Goal: Transaction & Acquisition: Obtain resource

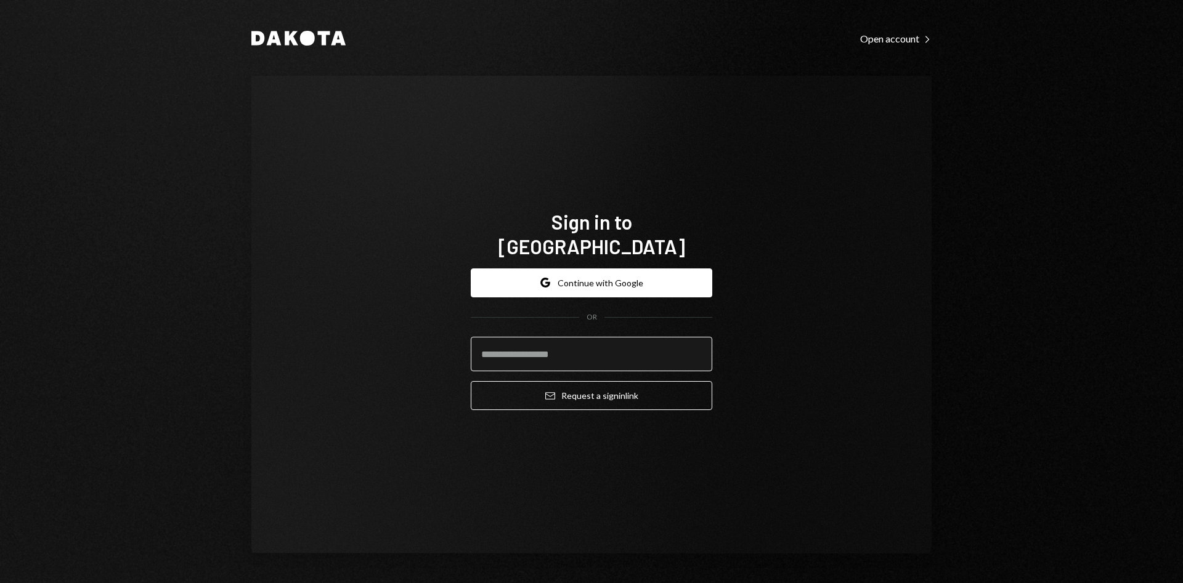
click at [585, 337] on input "email" at bounding box center [591, 354] width 241 height 34
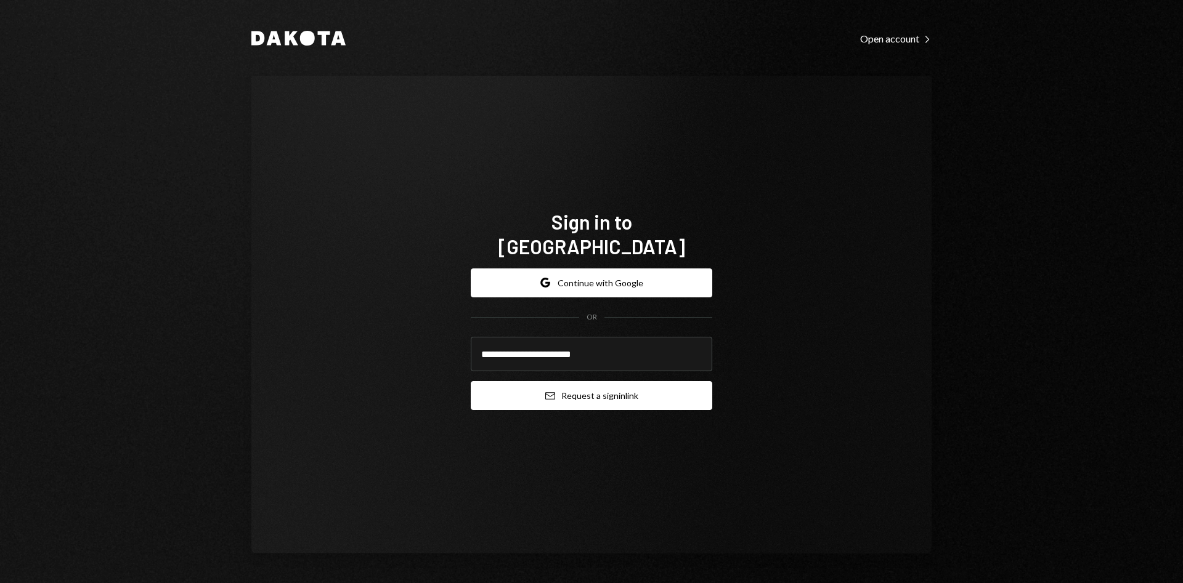
type input "**********"
click at [557, 381] on button "Email Request a sign in link" at bounding box center [591, 395] width 241 height 29
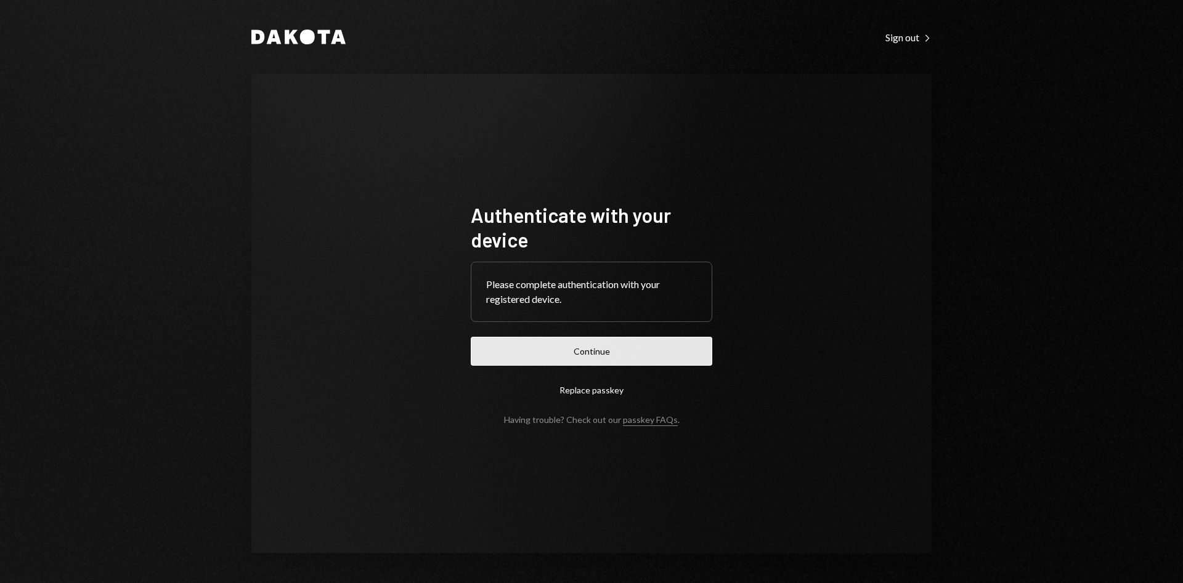
click at [551, 351] on button "Continue" at bounding box center [591, 351] width 241 height 29
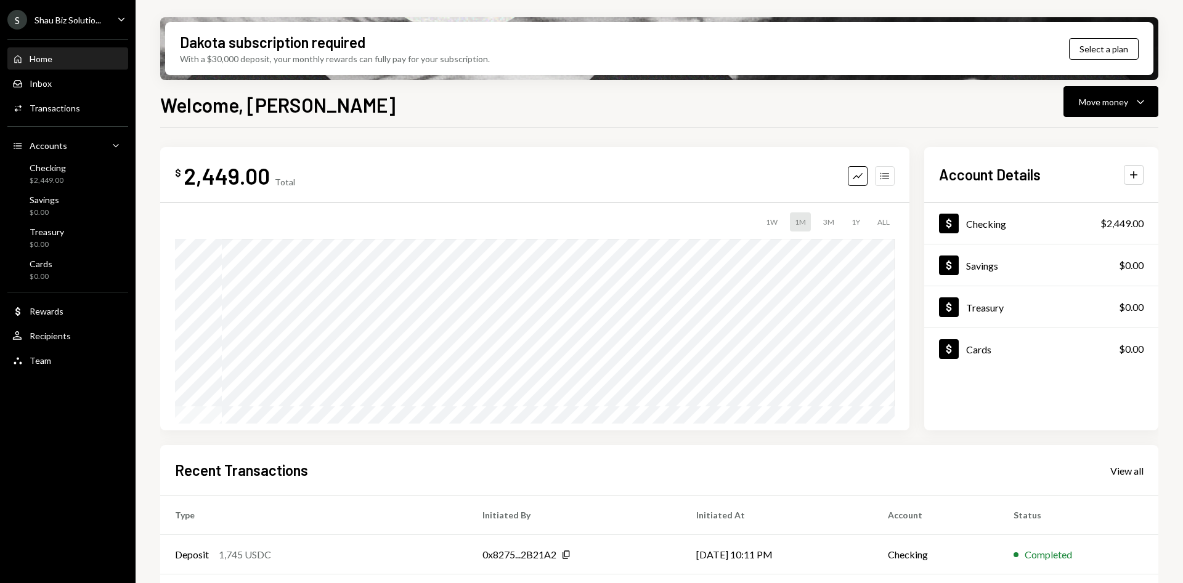
click at [878, 180] on button "Accounts" at bounding box center [885, 176] width 20 height 20
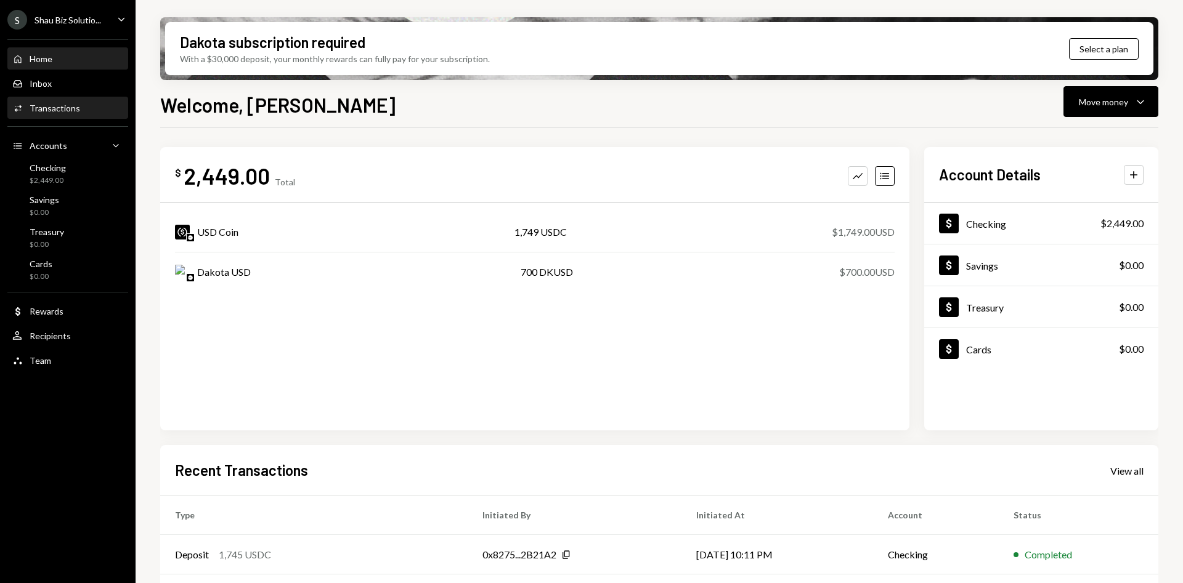
click at [49, 107] on div "Transactions" at bounding box center [55, 108] width 51 height 10
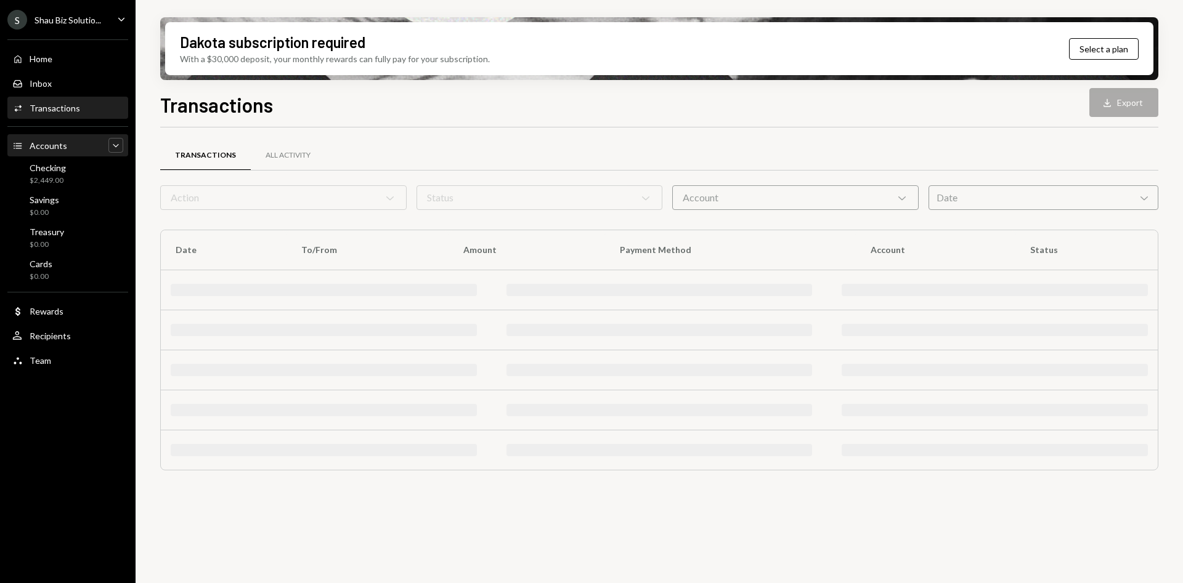
click at [119, 145] on icon "Caret Down" at bounding box center [116, 145] width 12 height 12
click at [119, 145] on icon "Caret Up" at bounding box center [116, 145] width 12 height 12
click at [288, 152] on div "All Activity" at bounding box center [287, 155] width 45 height 10
click at [65, 65] on div "Home Home" at bounding box center [67, 59] width 111 height 21
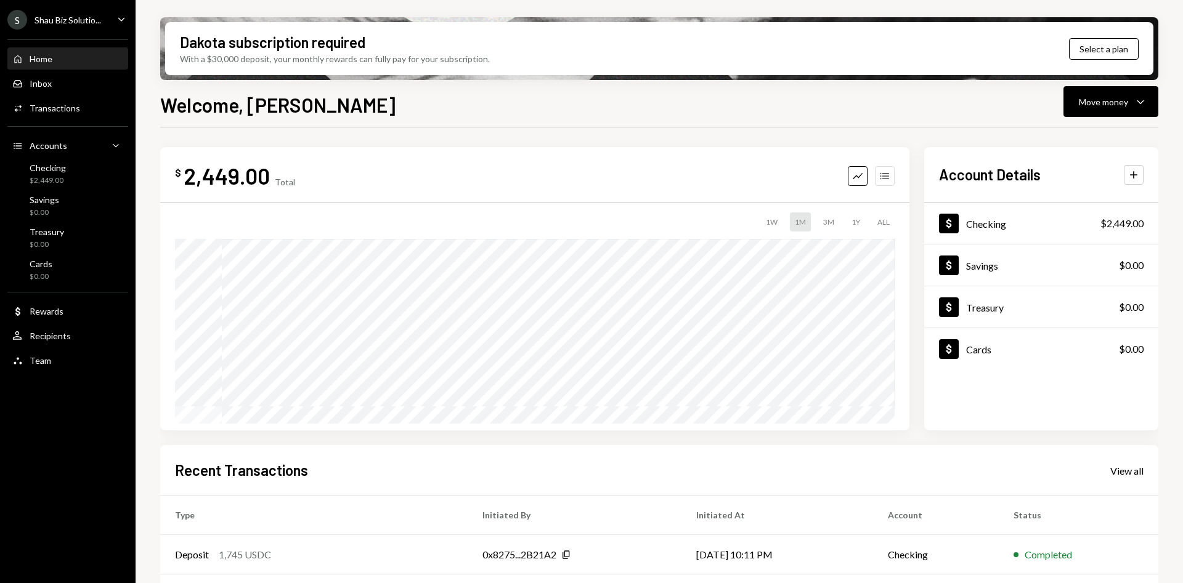
click at [882, 174] on icon "Accounts" at bounding box center [884, 176] width 12 height 12
click at [857, 176] on icon "Graph" at bounding box center [857, 176] width 12 height 12
click at [1137, 180] on icon "Plus" at bounding box center [1133, 175] width 12 height 12
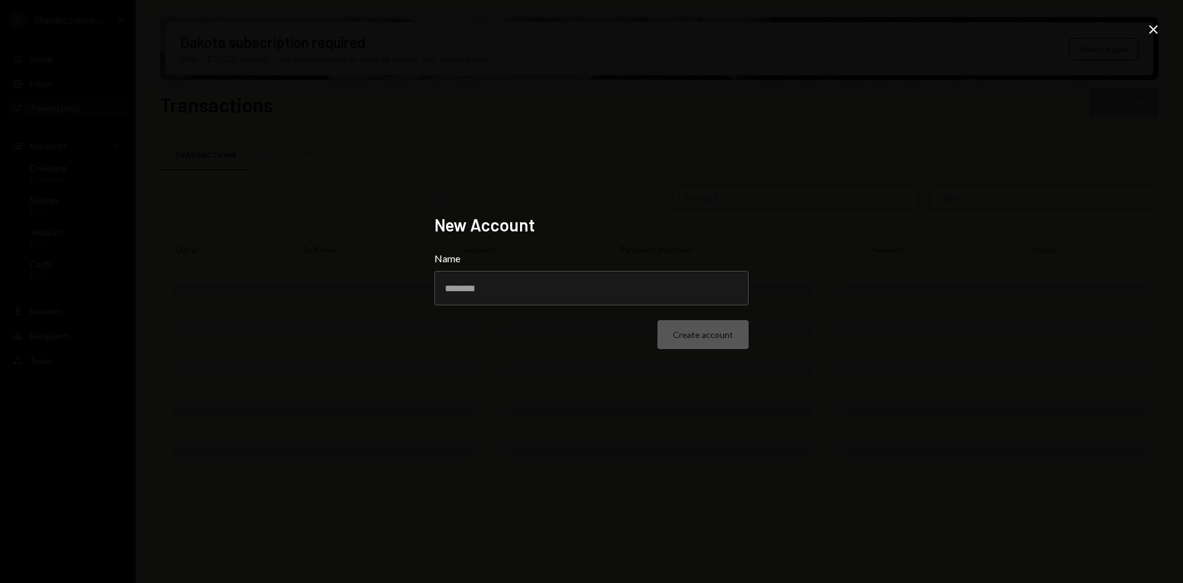
click at [1146, 38] on div "Close" at bounding box center [1153, 30] width 15 height 17
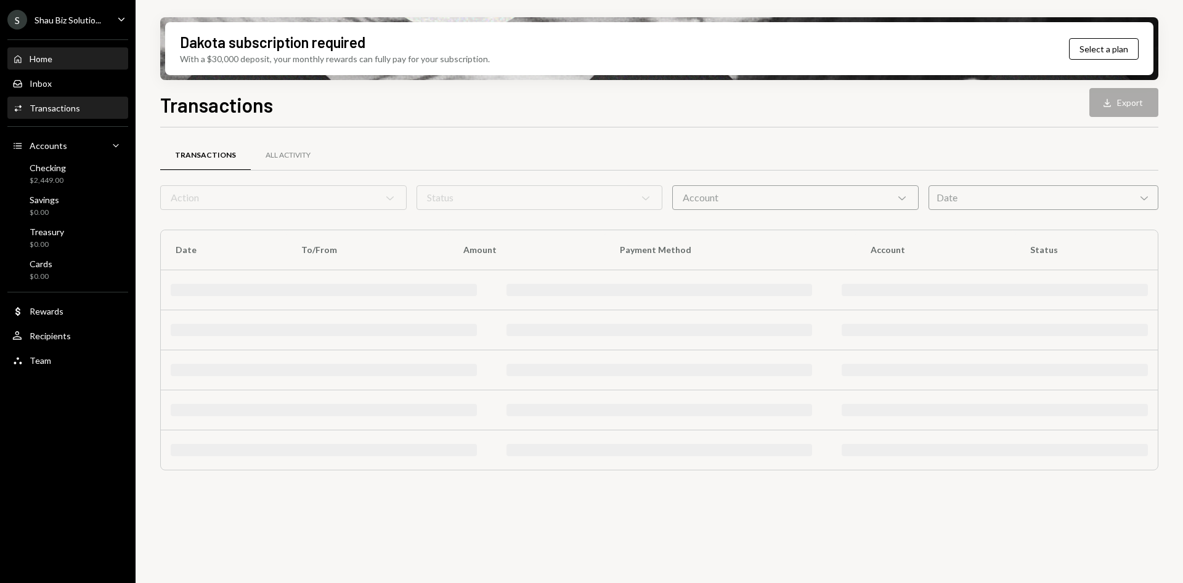
click at [53, 57] on div "Home Home" at bounding box center [67, 59] width 111 height 11
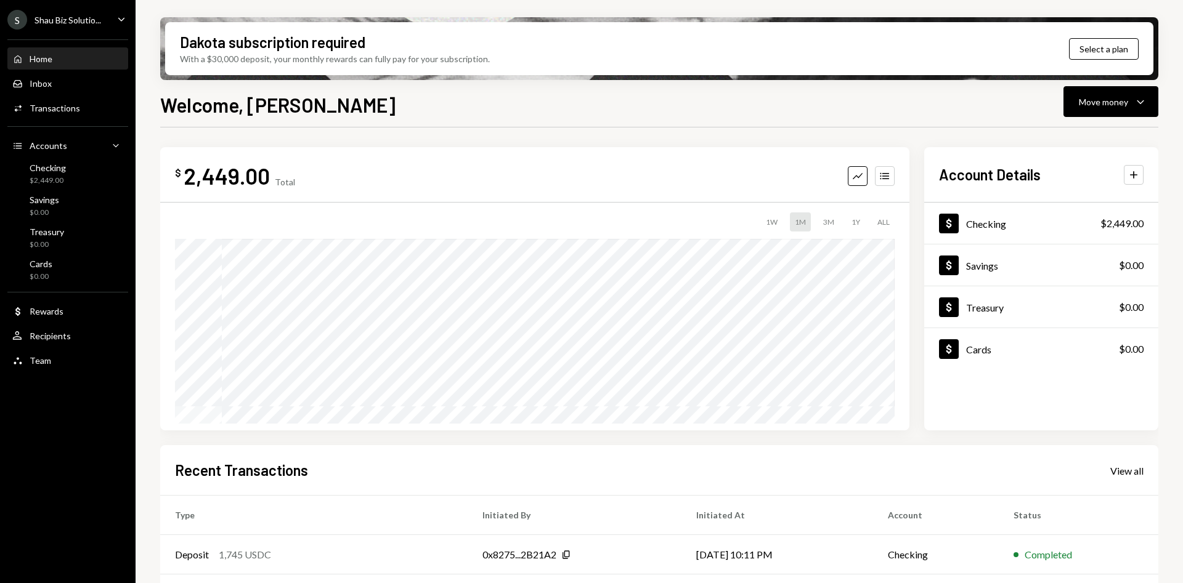
click at [126, 20] on icon "Caret Down" at bounding box center [122, 19] width 14 height 14
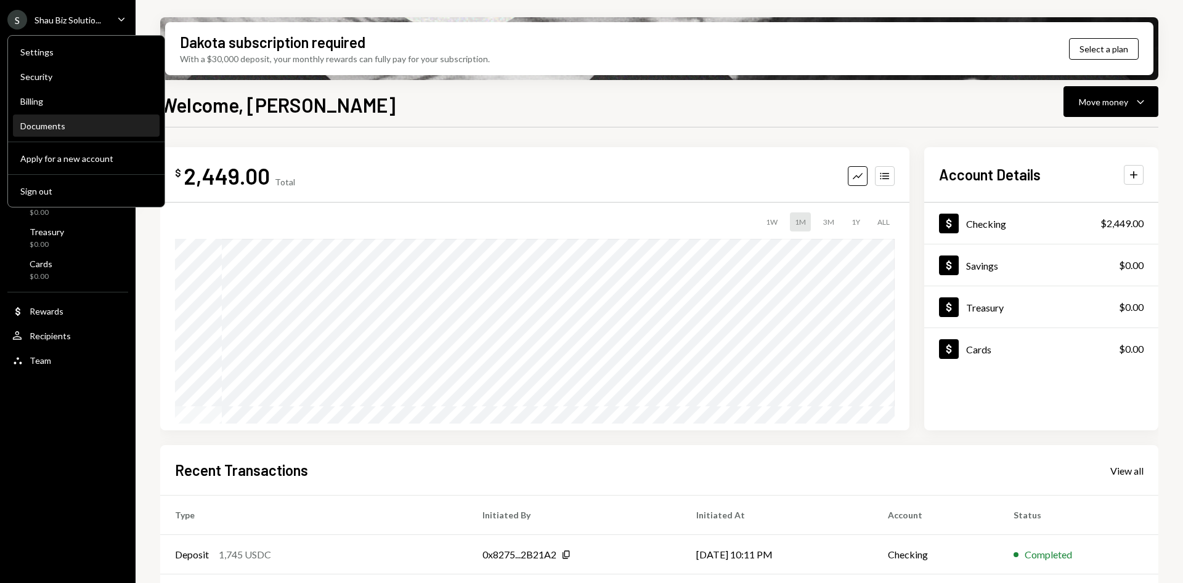
click at [62, 123] on div "Documents" at bounding box center [86, 126] width 132 height 10
click at [39, 129] on div "Documents" at bounding box center [86, 126] width 132 height 10
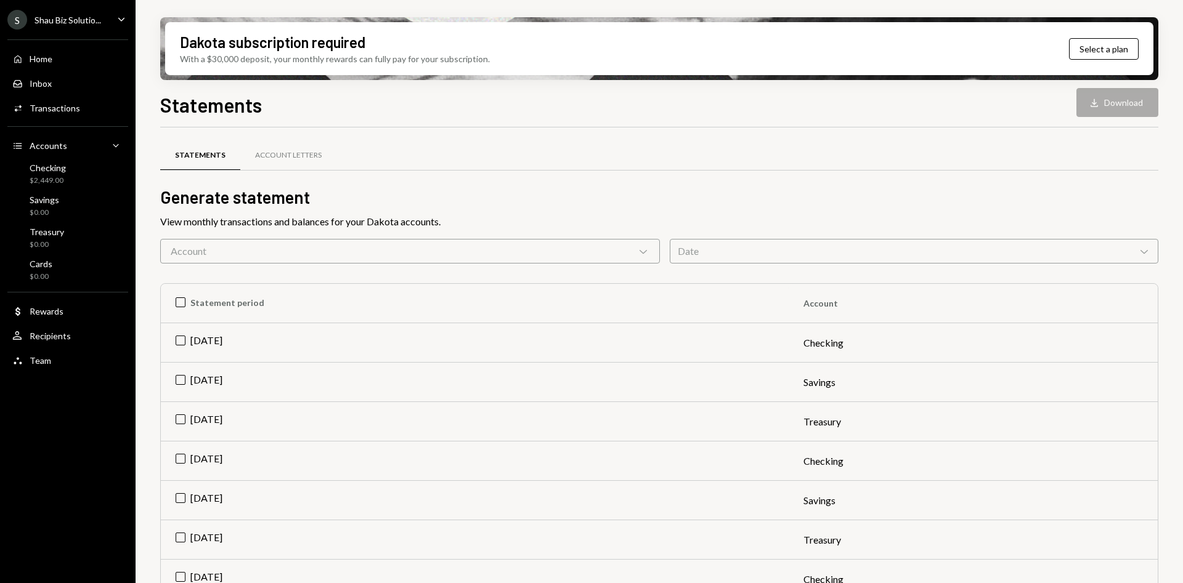
click at [518, 263] on div "Account Chevron Down" at bounding box center [410, 251] width 500 height 25
click at [362, 198] on h2 "Generate statement" at bounding box center [659, 197] width 998 height 24
click at [446, 256] on div "Account Chevron Down" at bounding box center [410, 251] width 500 height 25
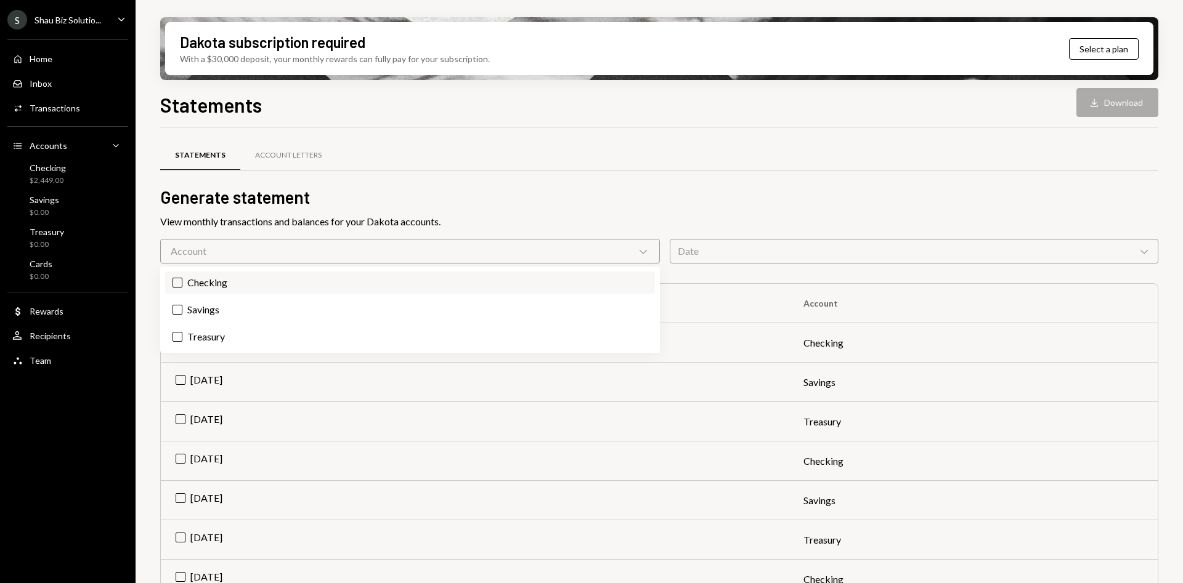
click at [192, 281] on label "Checking" at bounding box center [410, 283] width 490 height 22
click at [182, 281] on button "Checking" at bounding box center [177, 283] width 10 height 10
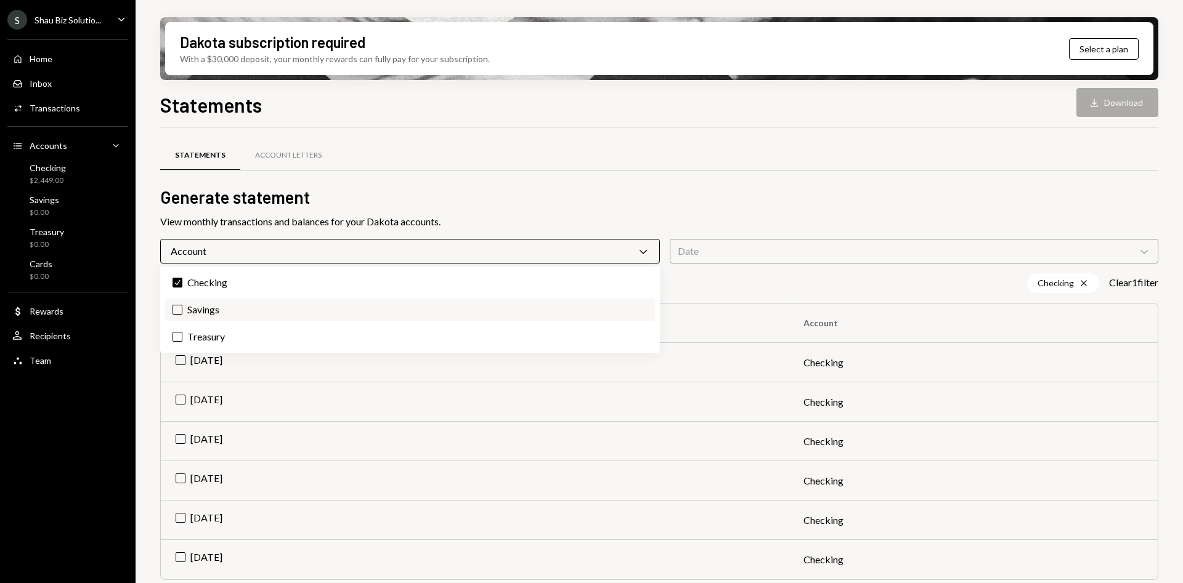
click at [186, 310] on label "Savings" at bounding box center [410, 310] width 490 height 22
click at [182, 310] on button "Savings" at bounding box center [177, 310] width 10 height 10
click at [181, 340] on button "Treasury" at bounding box center [177, 337] width 10 height 10
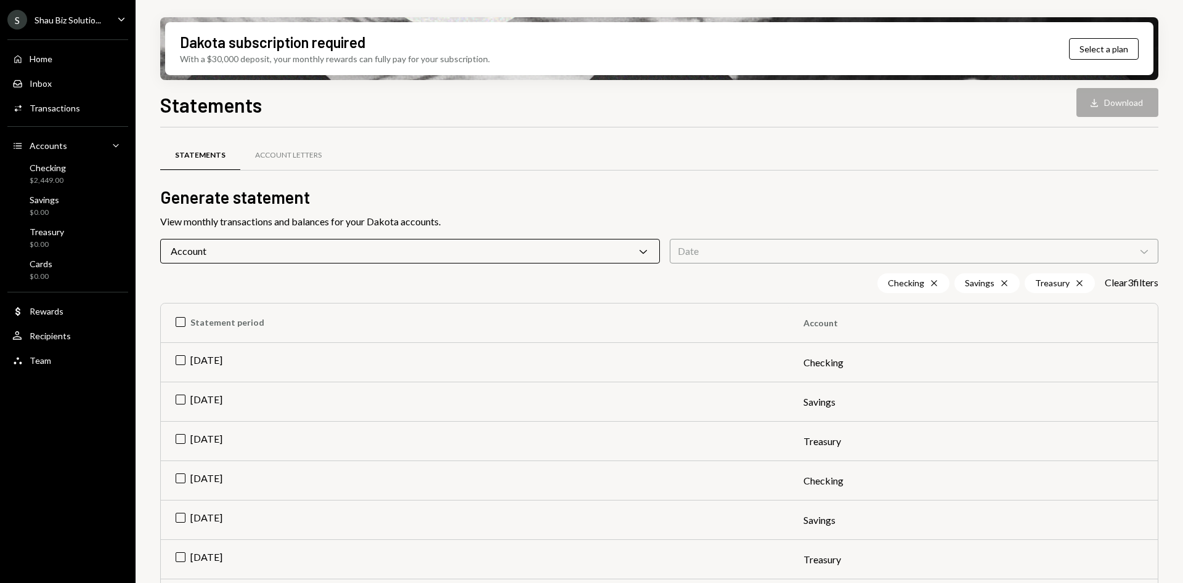
click at [727, 249] on div "Date Chevron Down" at bounding box center [914, 251] width 488 height 25
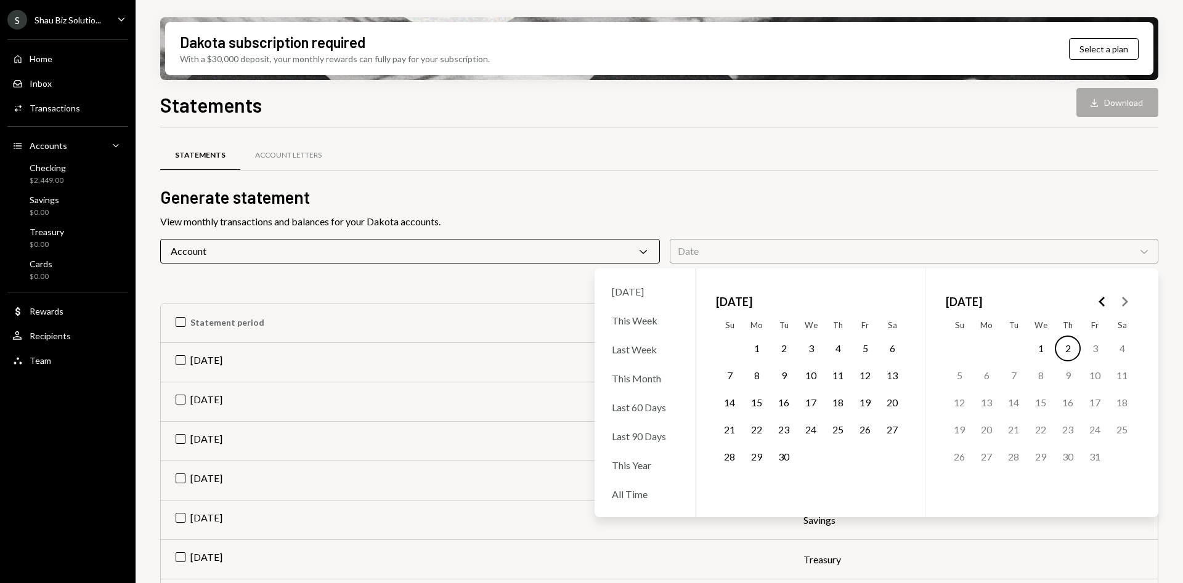
click at [755, 344] on button "1" at bounding box center [756, 349] width 26 height 26
click at [787, 458] on button "30" at bounding box center [784, 457] width 26 height 26
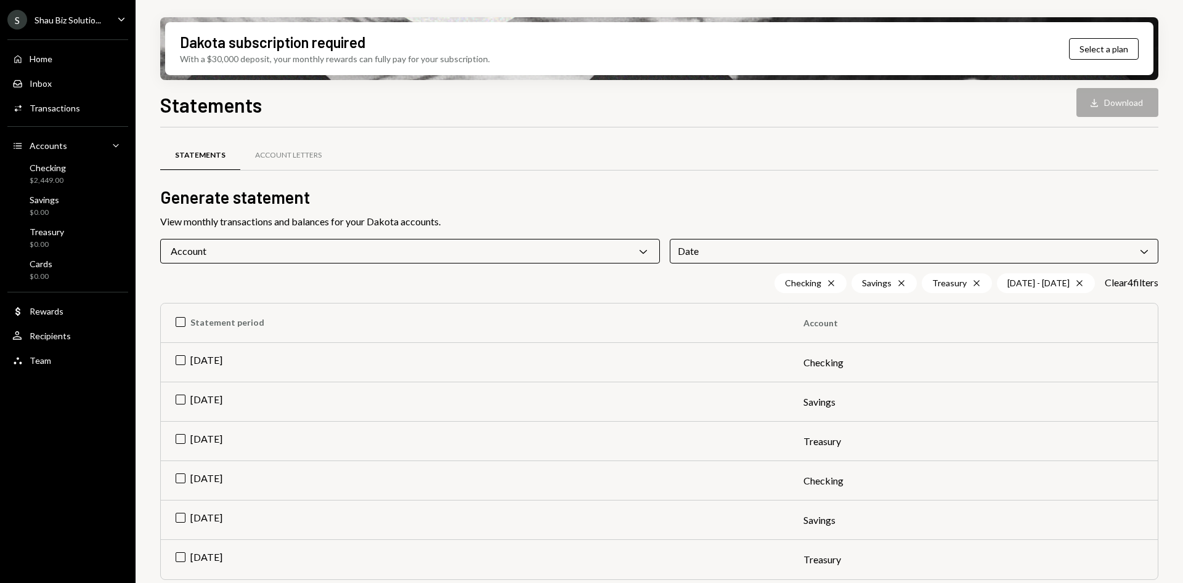
click at [811, 224] on div "View monthly transactions and balances for your Dakota accounts." at bounding box center [659, 221] width 998 height 15
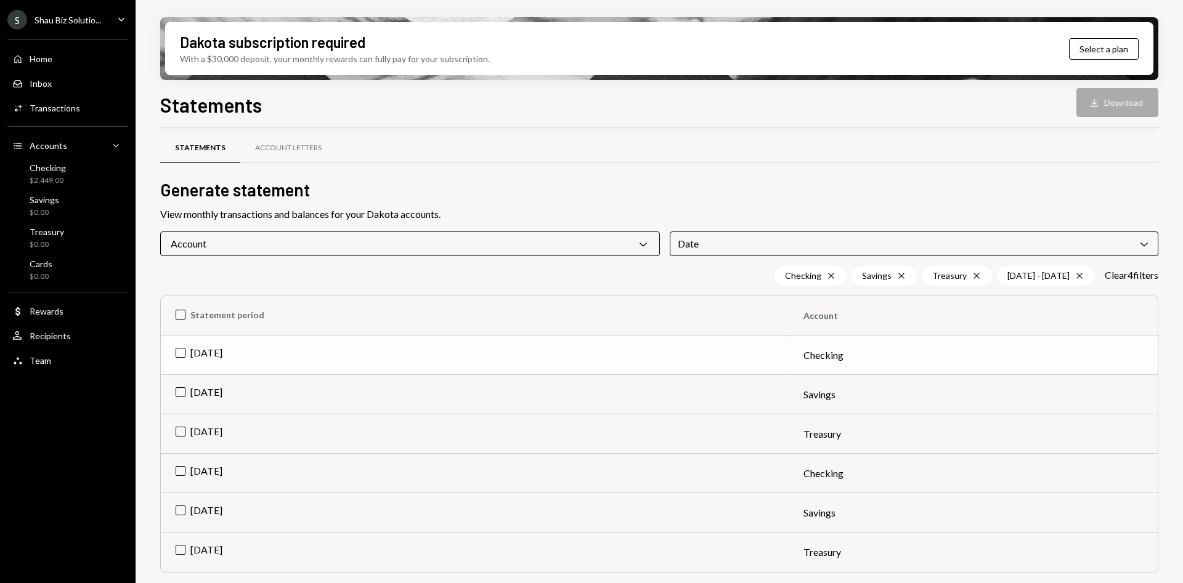
click at [184, 349] on td "[DATE]" at bounding box center [475, 355] width 628 height 39
click at [182, 391] on td "[DATE]" at bounding box center [475, 394] width 628 height 39
click at [182, 433] on td "[DATE]" at bounding box center [475, 434] width 628 height 39
click at [1099, 105] on button "Download Download (3)" at bounding box center [1111, 102] width 94 height 29
click at [185, 317] on th "Statement period" at bounding box center [475, 315] width 628 height 39
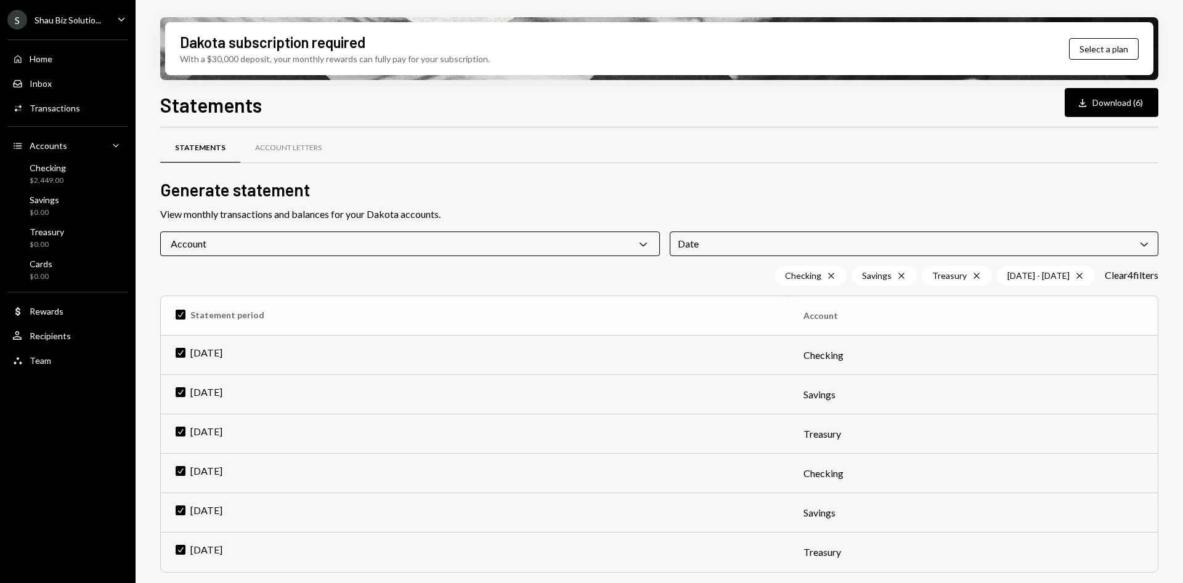
click at [185, 317] on th "Check Statement period" at bounding box center [475, 315] width 628 height 39
click at [818, 248] on div "Date Chevron Down" at bounding box center [914, 244] width 488 height 25
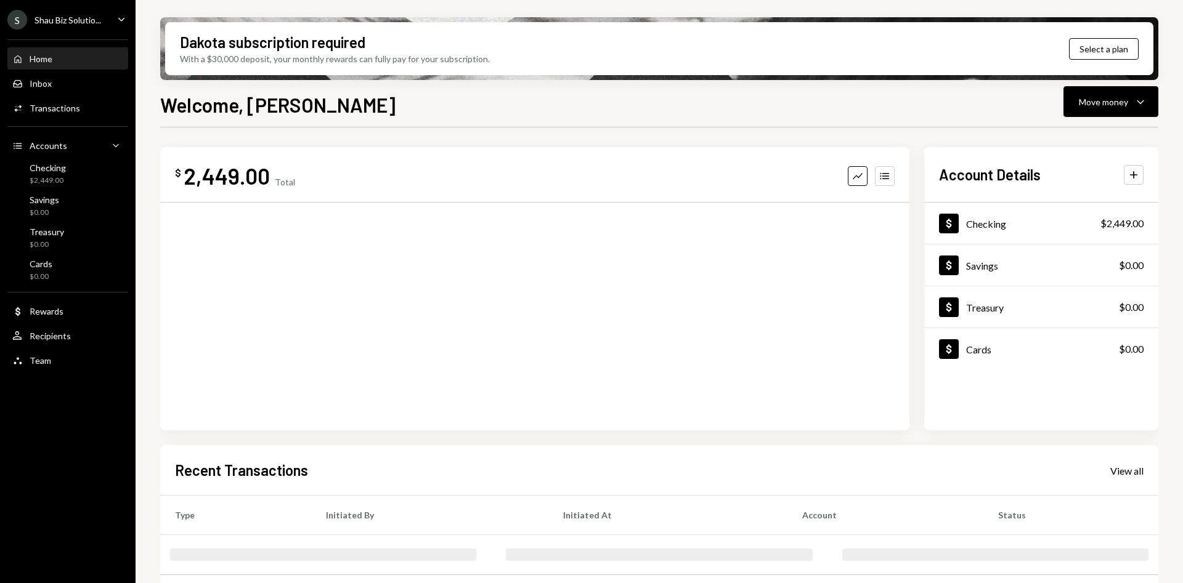
scroll to position [7, 0]
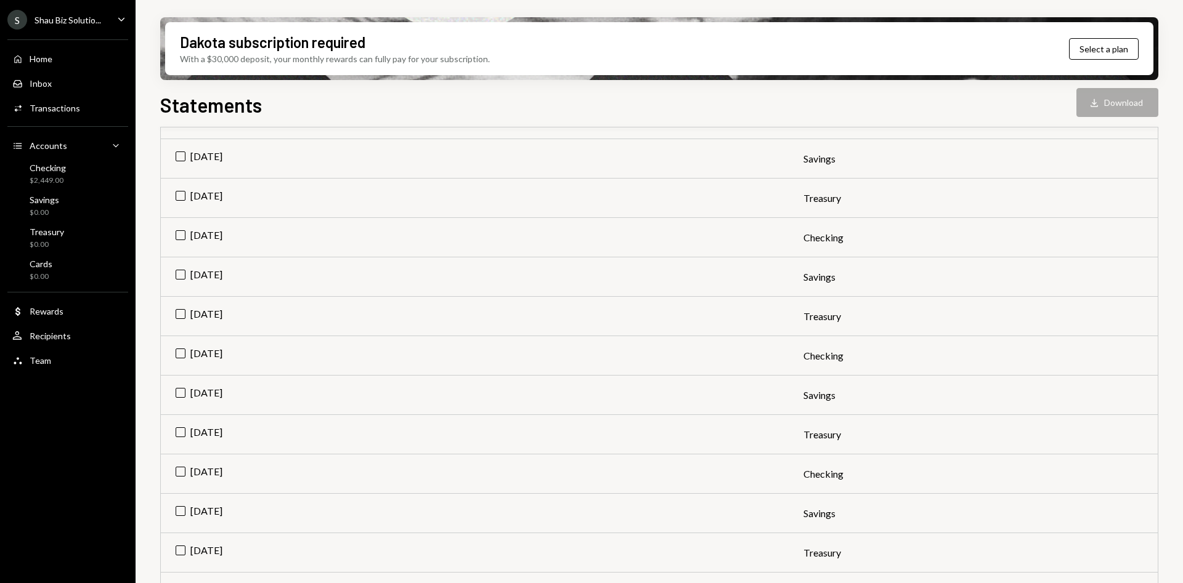
scroll to position [358, 0]
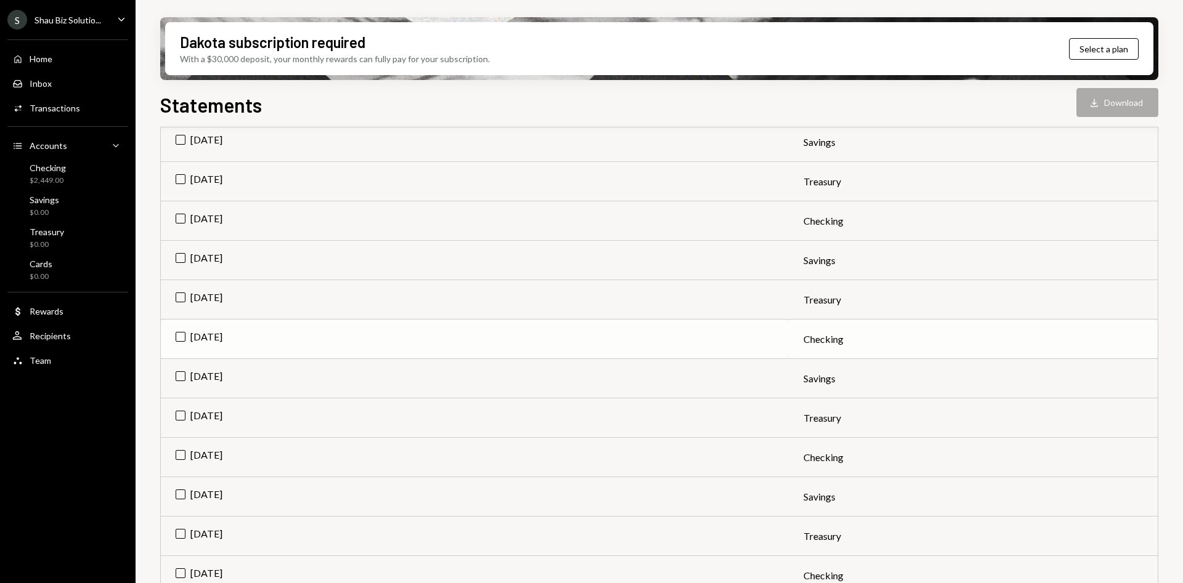
click at [174, 338] on td "[DATE]" at bounding box center [475, 339] width 628 height 39
click at [181, 374] on td "[DATE]" at bounding box center [475, 378] width 628 height 39
click at [180, 413] on td "[DATE]" at bounding box center [475, 418] width 628 height 39
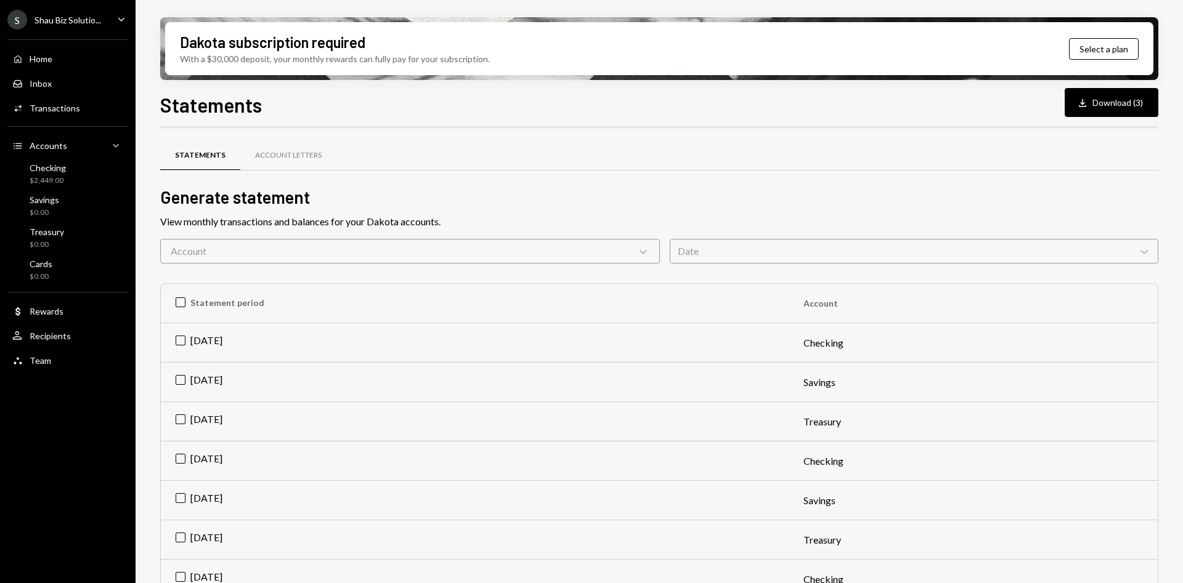
scroll to position [358, 0]
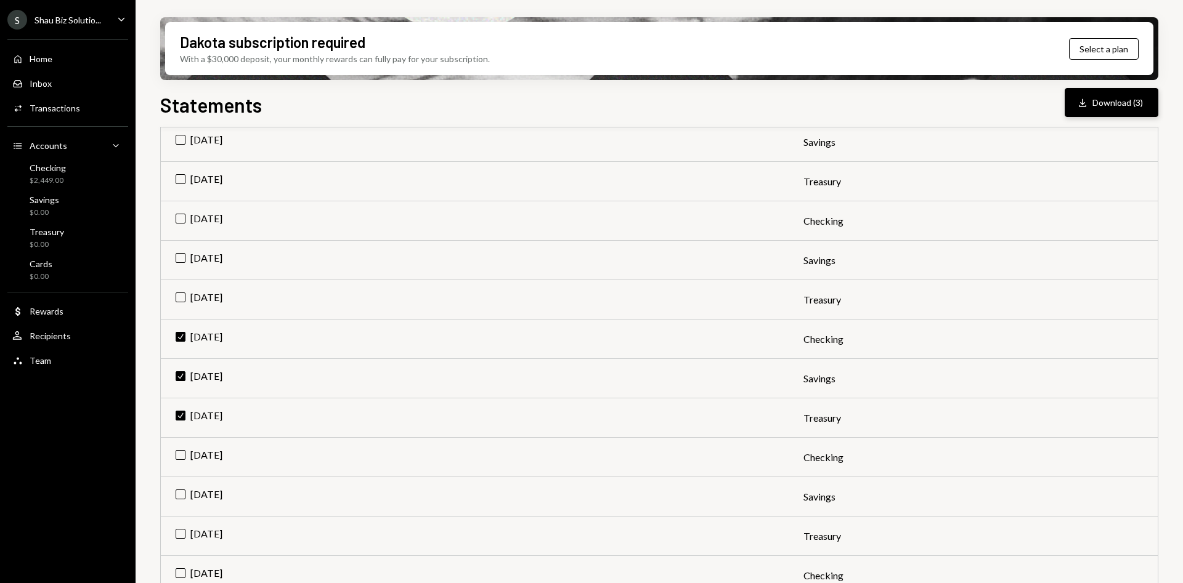
click at [1095, 91] on button "Download Download (3)" at bounding box center [1111, 102] width 94 height 29
click at [178, 338] on td "Check Jun 2025" at bounding box center [475, 339] width 628 height 39
click at [182, 378] on td "Check Jun 2025" at bounding box center [475, 378] width 628 height 39
click at [184, 415] on td "Check Jun 2025" at bounding box center [475, 418] width 628 height 39
